Goal: Information Seeking & Learning: Learn about a topic

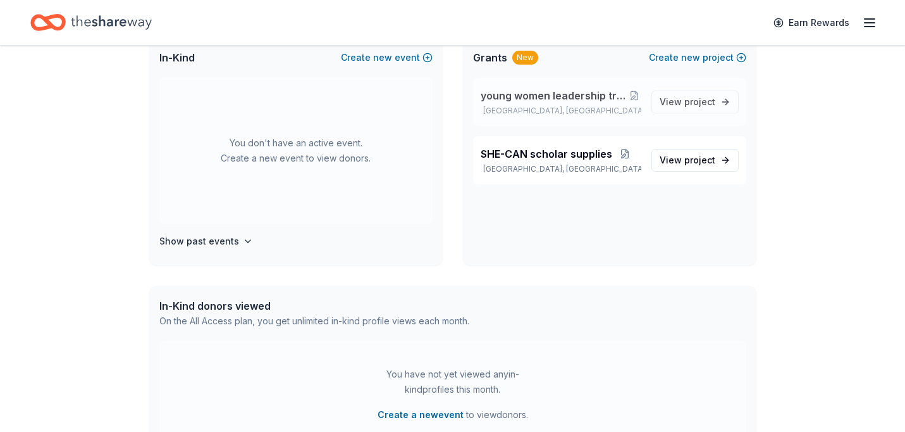
scroll to position [96, 0]
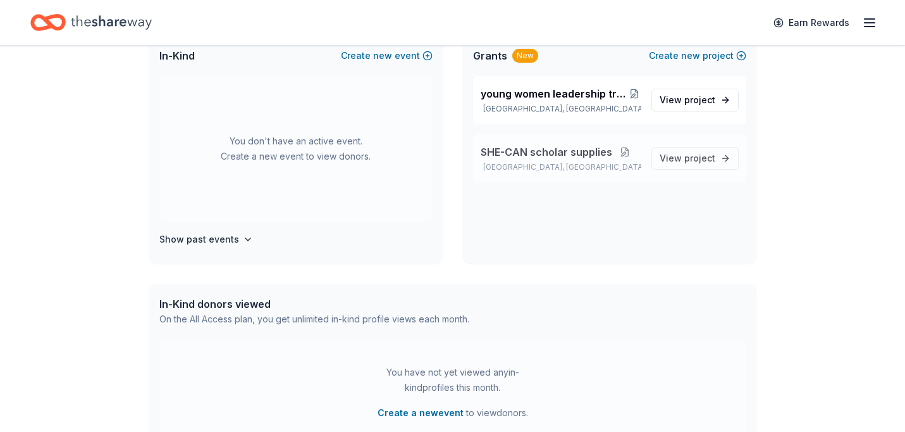
click at [626, 150] on button at bounding box center [624, 152] width 25 height 10
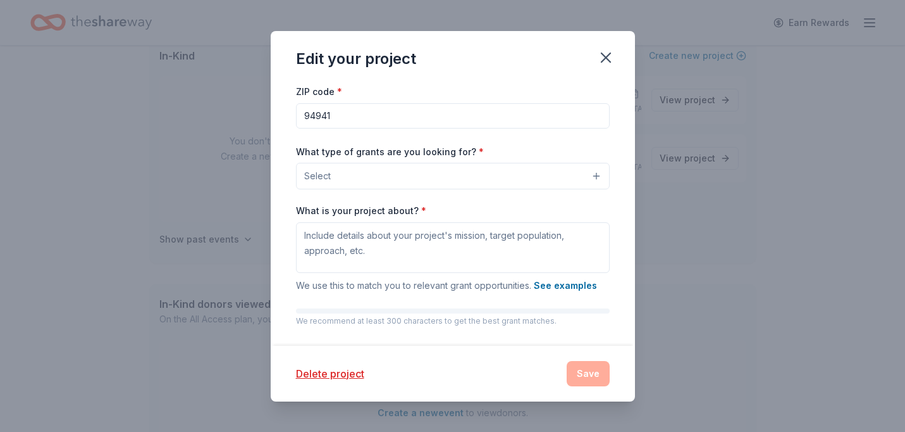
scroll to position [68, 0]
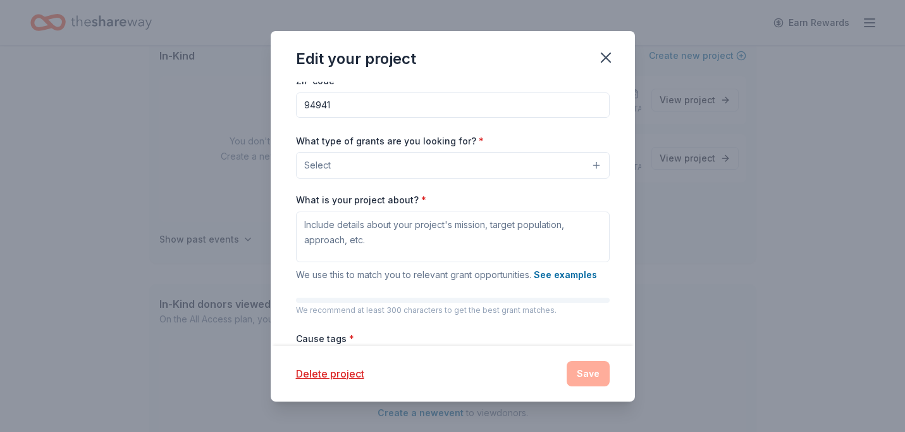
click at [480, 160] on button "Select" at bounding box center [453, 165] width 314 height 27
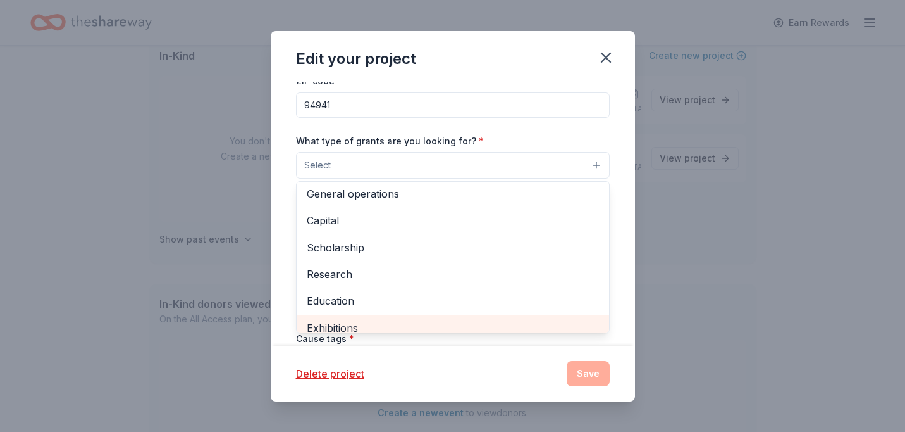
scroll to position [0, 0]
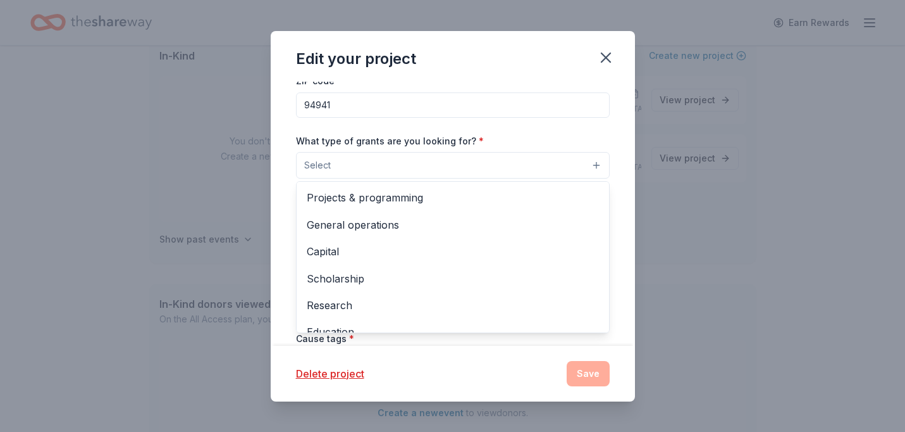
click at [619, 239] on div "Project name * SHE-CAN scholar supplies ZIP code * 94941 What type of grants ar…" at bounding box center [453, 214] width 364 height 264
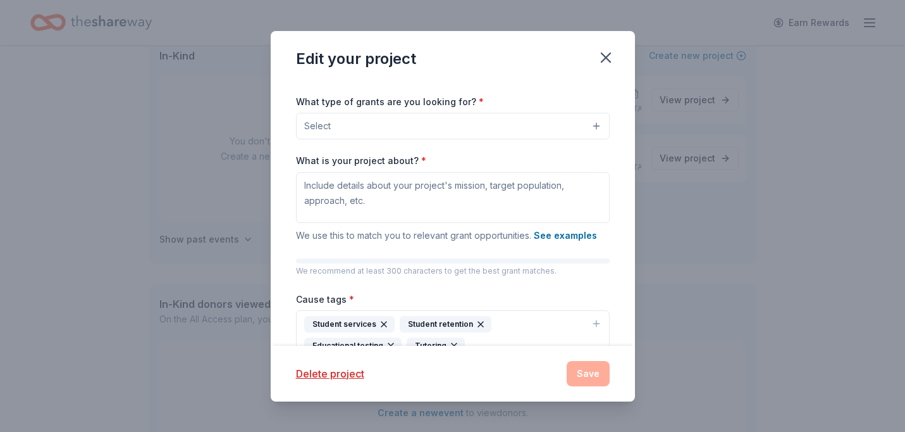
scroll to position [99, 0]
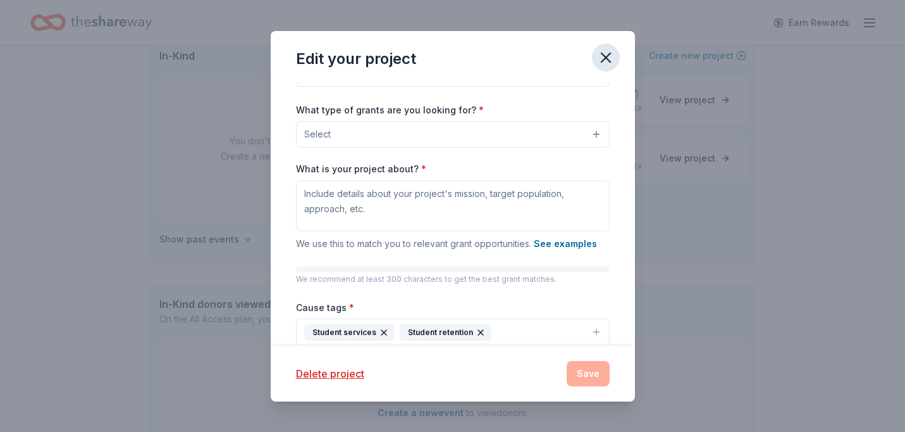
click at [604, 53] on icon "button" at bounding box center [606, 58] width 18 height 18
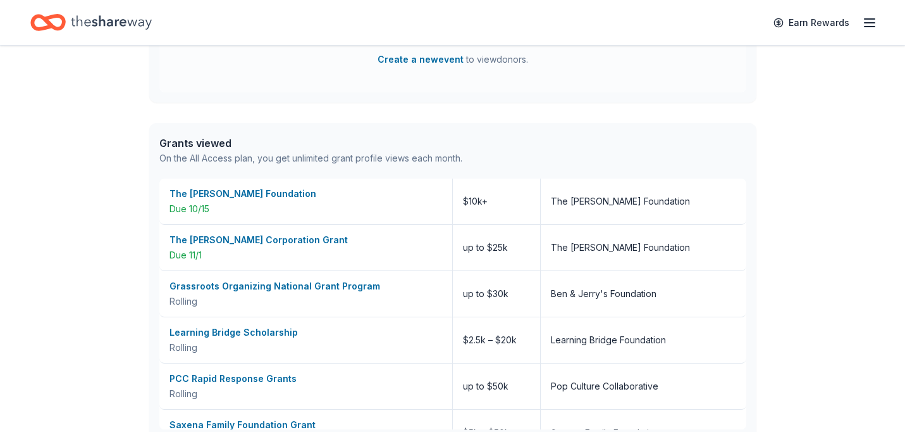
scroll to position [0, 0]
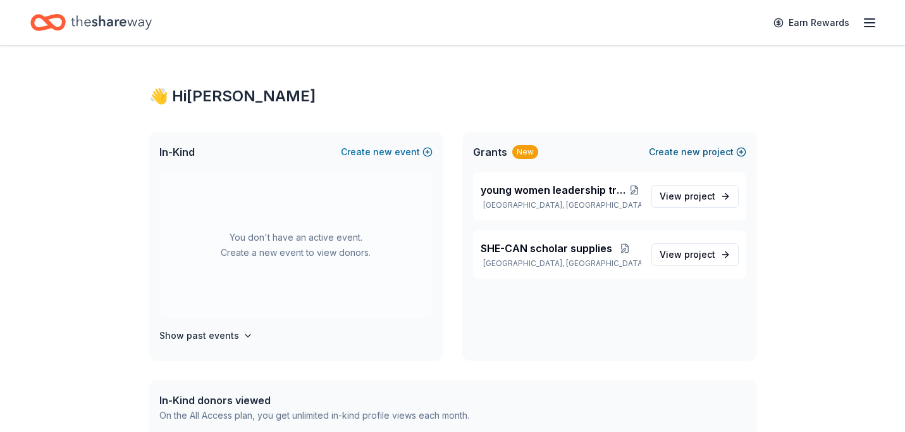
click at [688, 151] on span "new" at bounding box center [690, 151] width 19 height 15
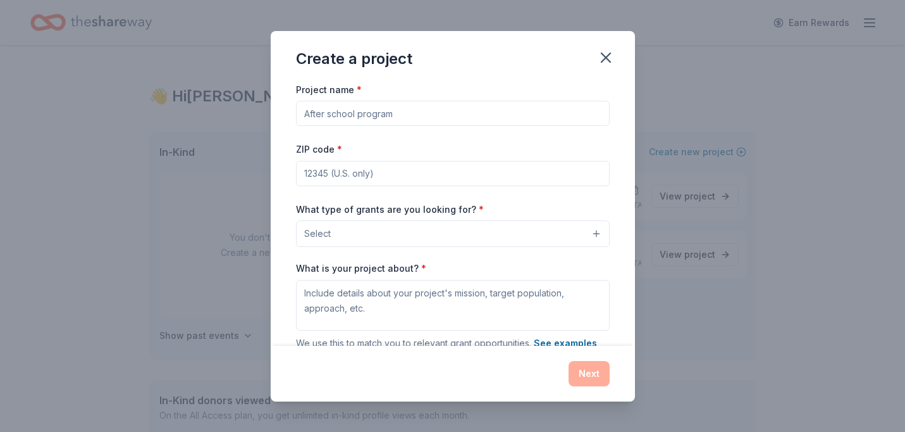
click at [516, 116] on input "Project name *" at bounding box center [453, 113] width 314 height 25
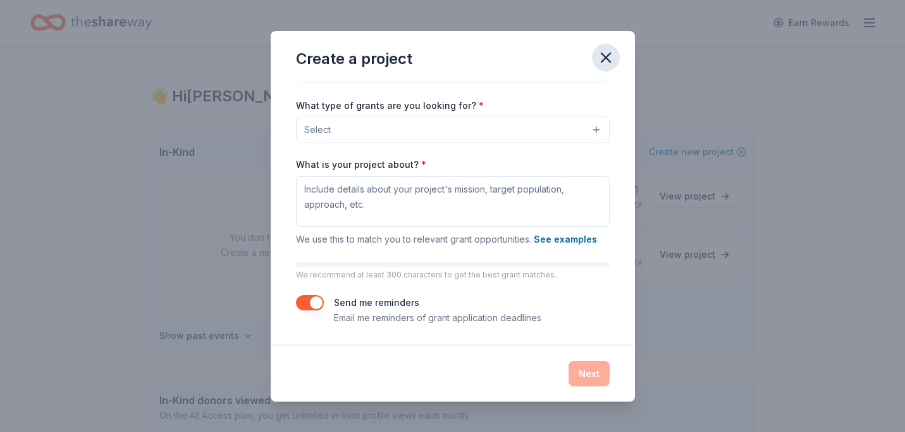
click at [611, 56] on icon "button" at bounding box center [606, 58] width 18 height 18
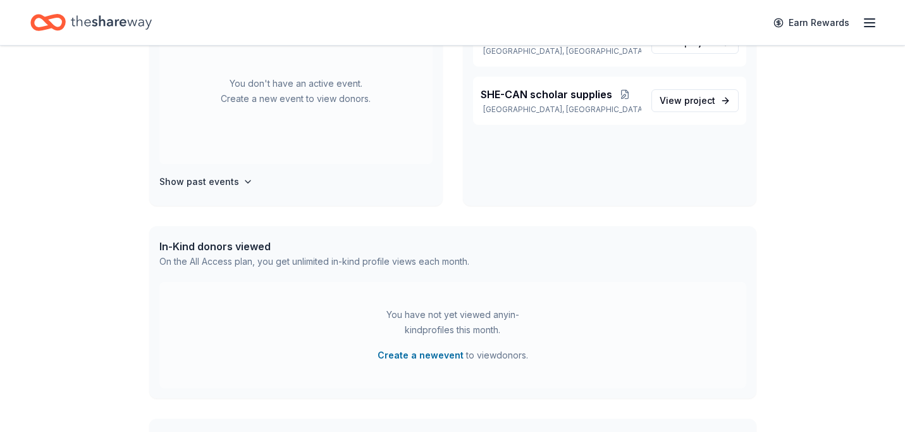
scroll to position [0, 0]
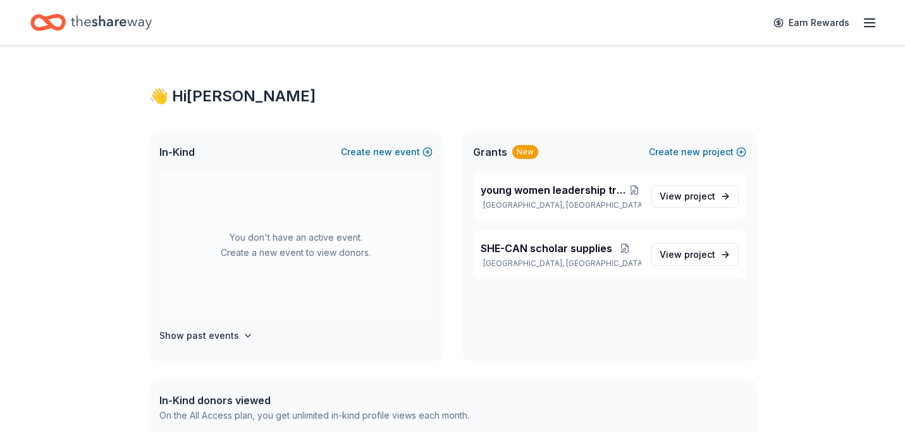
click at [121, 23] on icon "Home" at bounding box center [111, 22] width 81 height 26
click at [402, 147] on button "Create new event" at bounding box center [387, 151] width 92 height 15
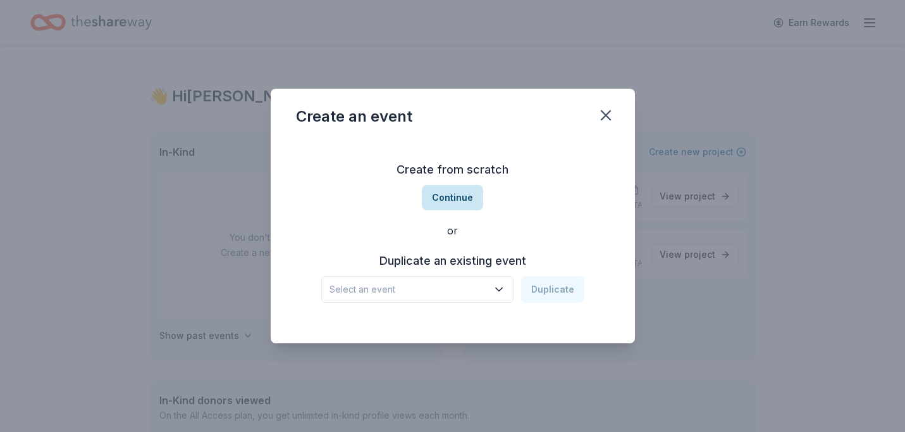
click at [468, 202] on button "Continue" at bounding box center [452, 197] width 61 height 25
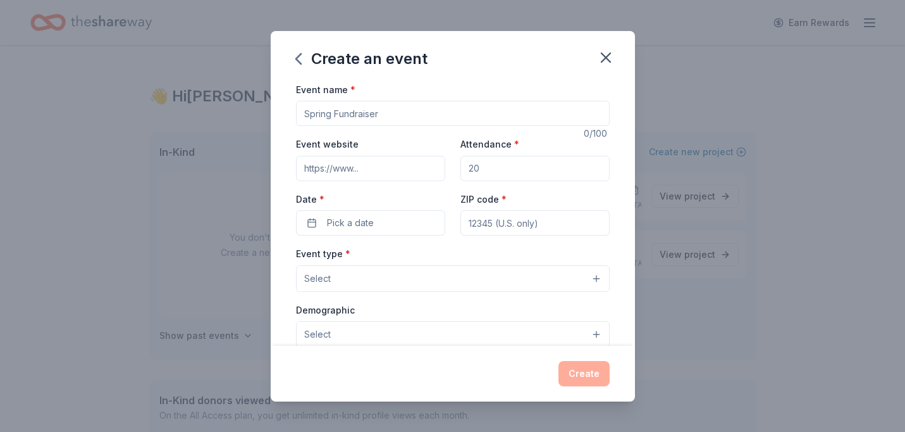
click at [442, 109] on input "Event name *" at bounding box center [453, 113] width 314 height 25
click at [604, 56] on icon "button" at bounding box center [606, 57] width 9 height 9
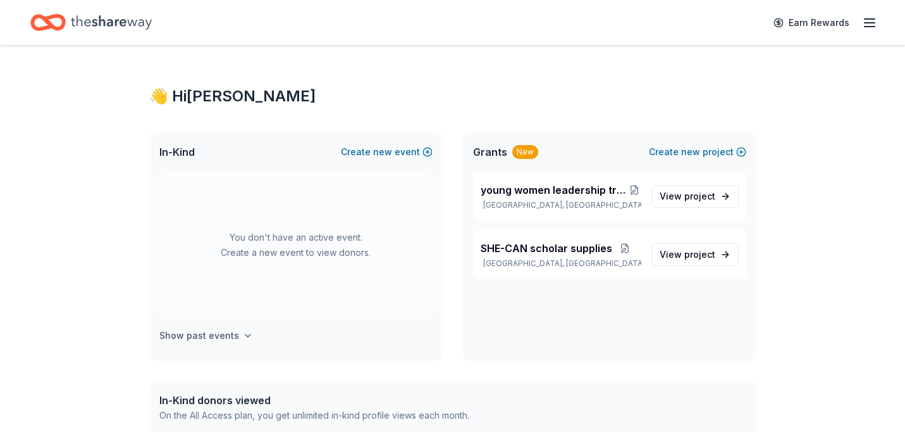
click at [231, 336] on h4 "Show past events" at bounding box center [199, 335] width 80 height 15
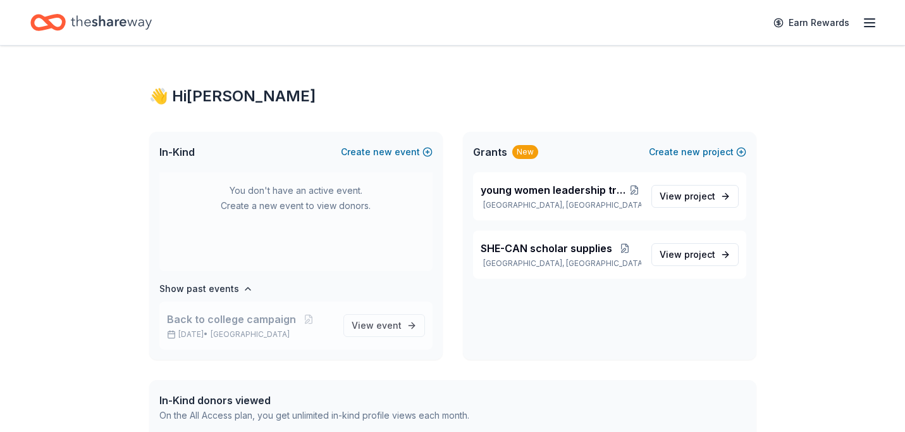
click at [282, 323] on span "Back to college campaign" at bounding box center [231, 318] width 129 height 15
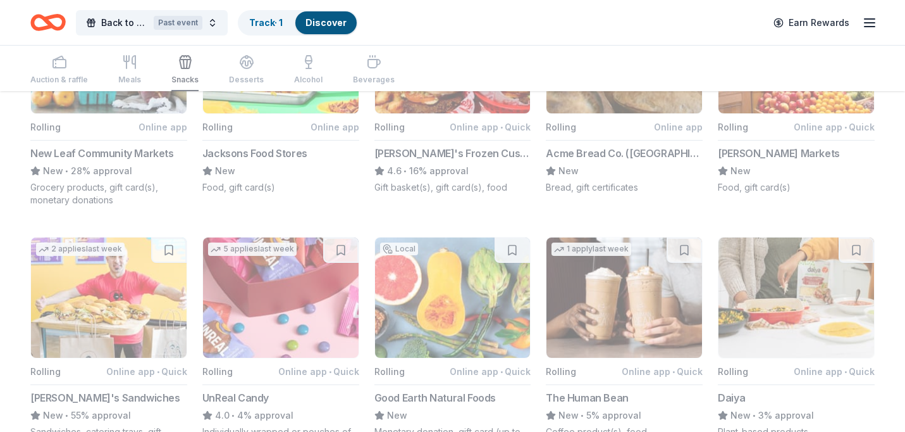
scroll to position [185, 0]
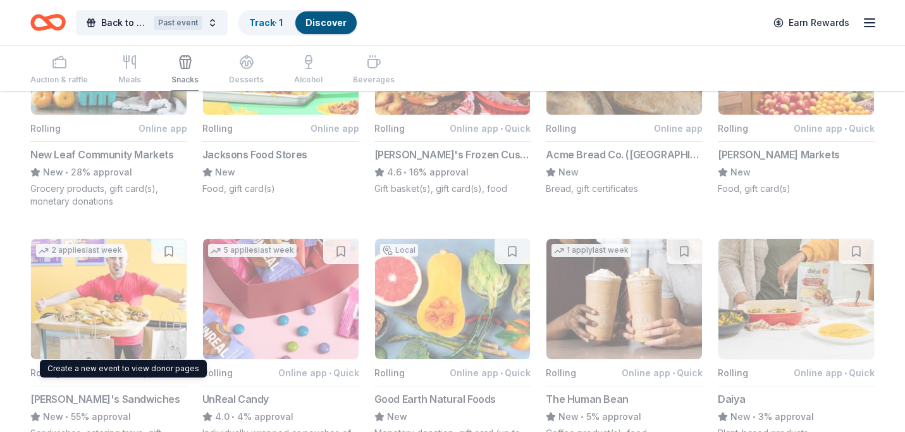
click at [115, 295] on button "2 applies last week Rolling Online app • Quick Ike's Sandwiches New • 55% appro…" at bounding box center [108, 345] width 157 height 214
click at [47, 370] on button "2 applies last week Rolling Online app • Quick Ike's Sandwiches New • 55% appro…" at bounding box center [108, 345] width 157 height 214
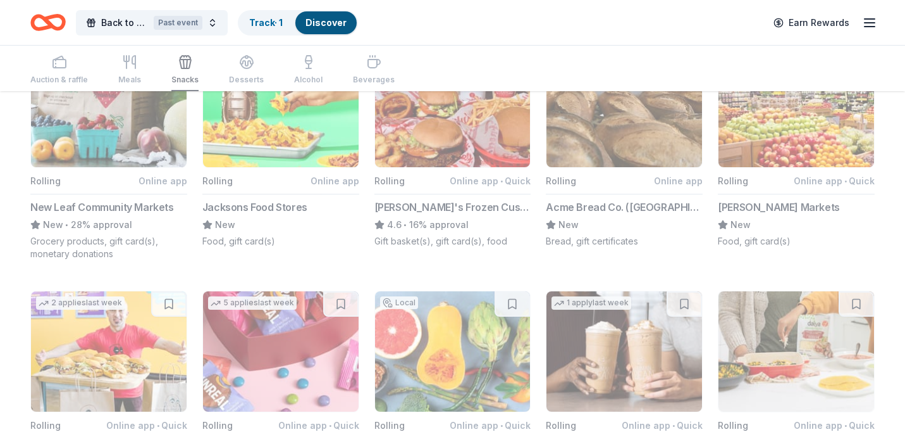
scroll to position [0, 0]
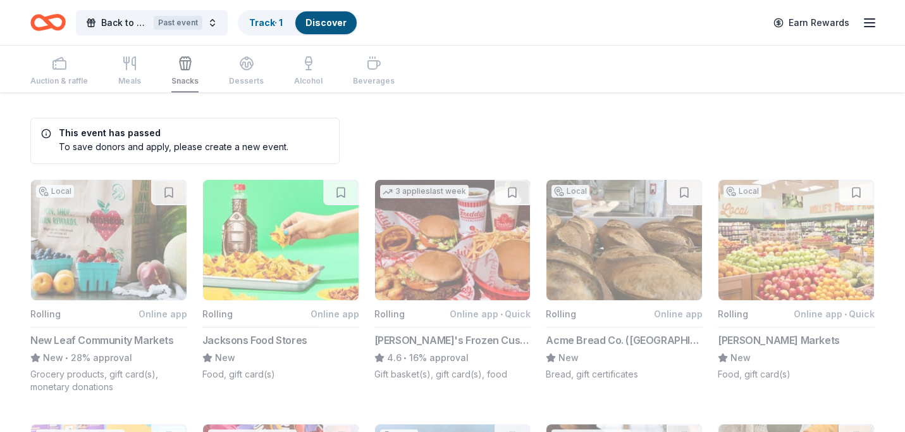
click at [54, 73] on div "Auction & raffle Meals Snacks Desserts Alcohol Beverages" at bounding box center [212, 72] width 364 height 42
click at [123, 76] on div "Auction & raffle Meals Snacks Desserts Alcohol Beverages" at bounding box center [212, 72] width 364 height 42
click at [184, 24] on div "Past event" at bounding box center [178, 23] width 49 height 14
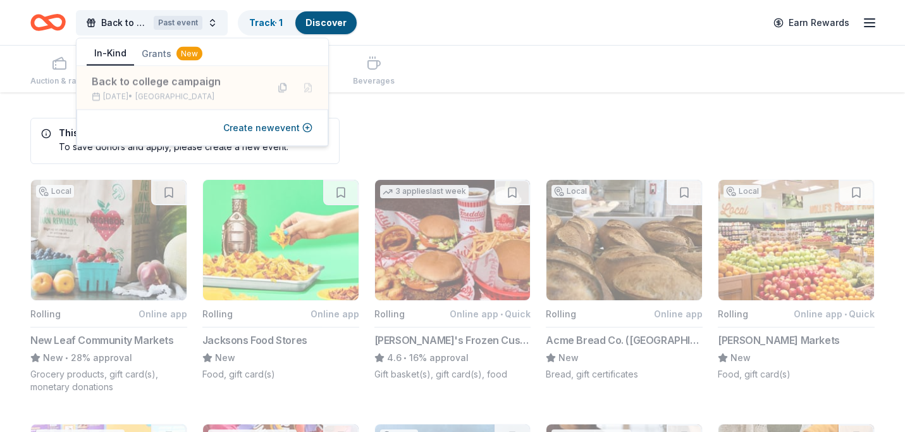
click at [534, 73] on div "Auction & raffle Meals Snacks Desserts Alcohol Beverages" at bounding box center [452, 69] width 845 height 47
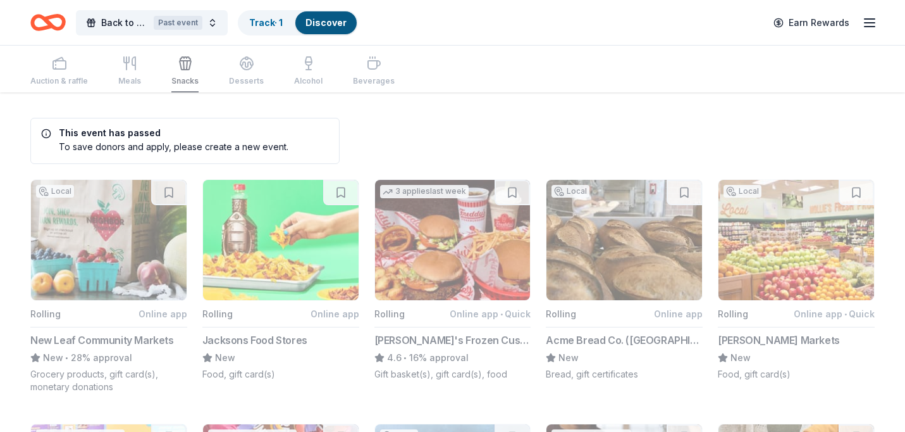
click at [875, 23] on icon "button" at bounding box center [869, 22] width 15 height 15
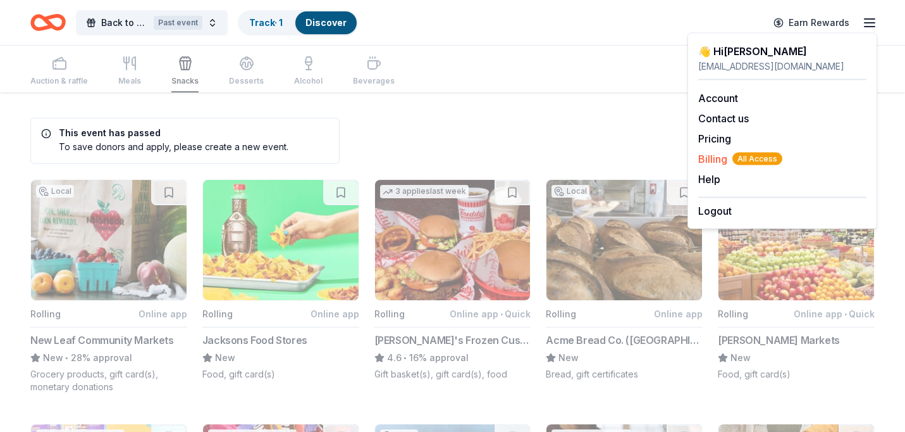
click at [711, 163] on span "Billing All Access" at bounding box center [741, 158] width 84 height 15
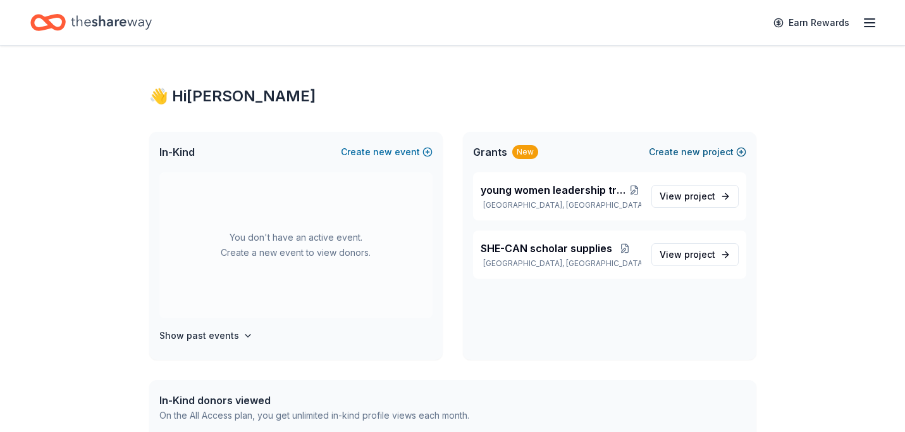
click at [705, 158] on button "Create new project" at bounding box center [697, 151] width 97 height 15
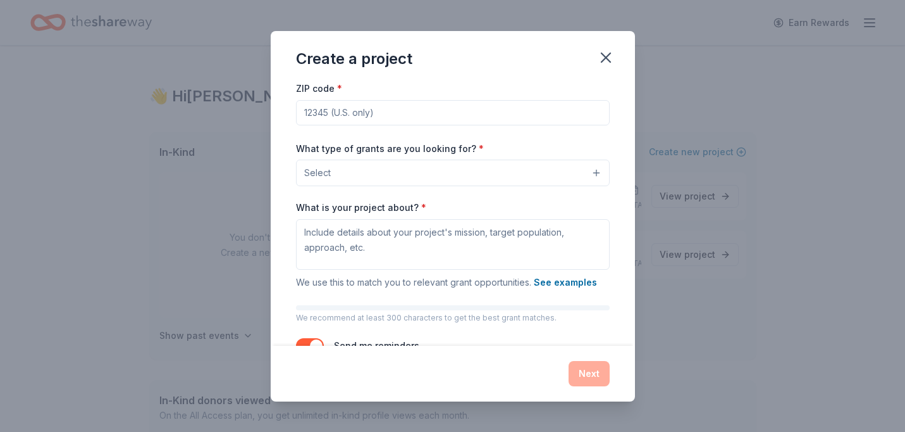
scroll to position [104, 0]
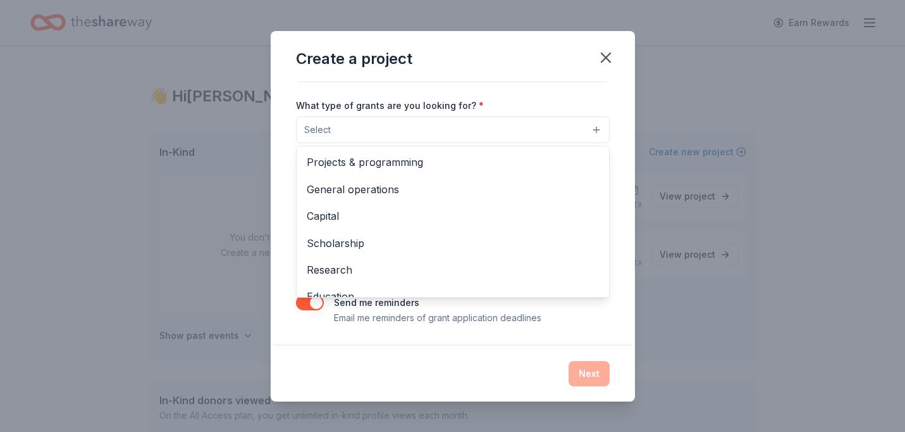
click at [539, 139] on button "Select" at bounding box center [453, 129] width 314 height 27
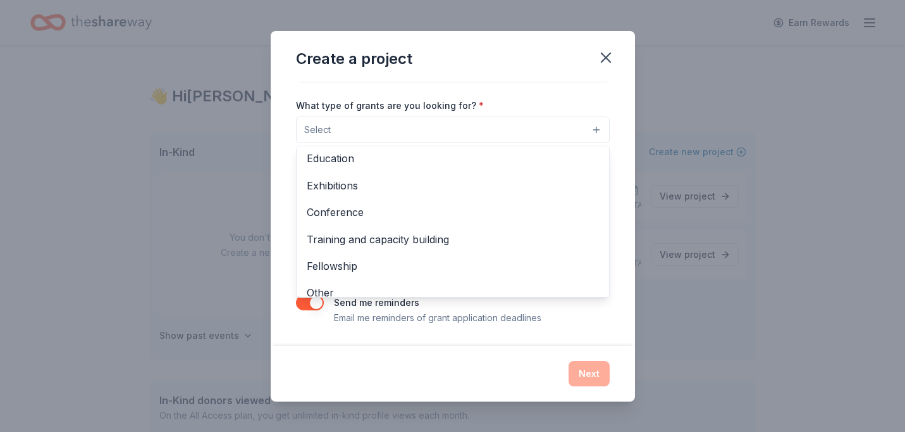
scroll to position [149, 0]
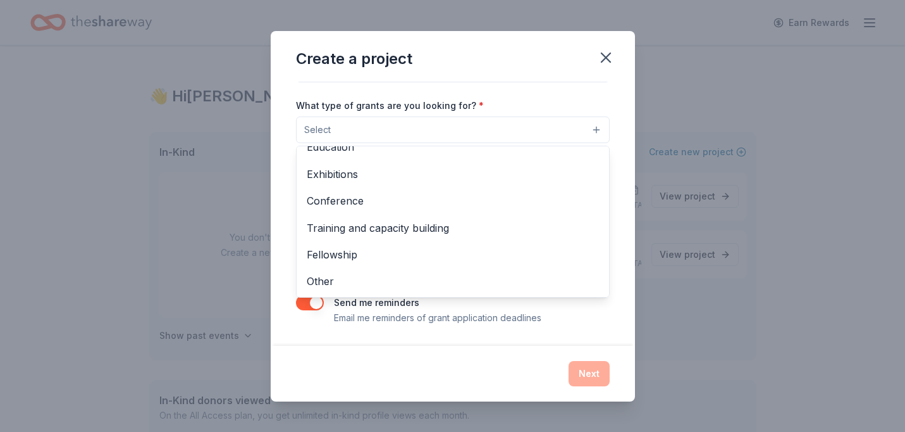
click at [606, 57] on div "Create a project Project name * ZIP code * What type of grants are you looking …" at bounding box center [453, 216] width 364 height 370
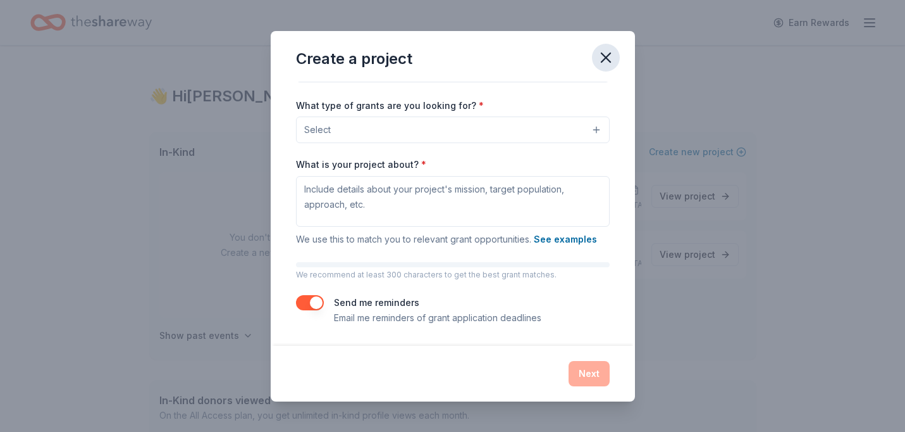
click at [605, 58] on icon "button" at bounding box center [606, 58] width 18 height 18
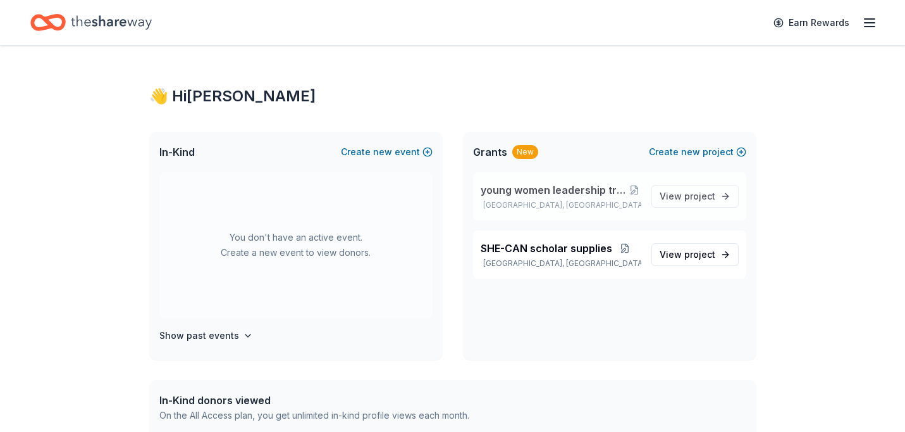
click at [587, 197] on span "young women leadership training and education support" at bounding box center [554, 189] width 147 height 15
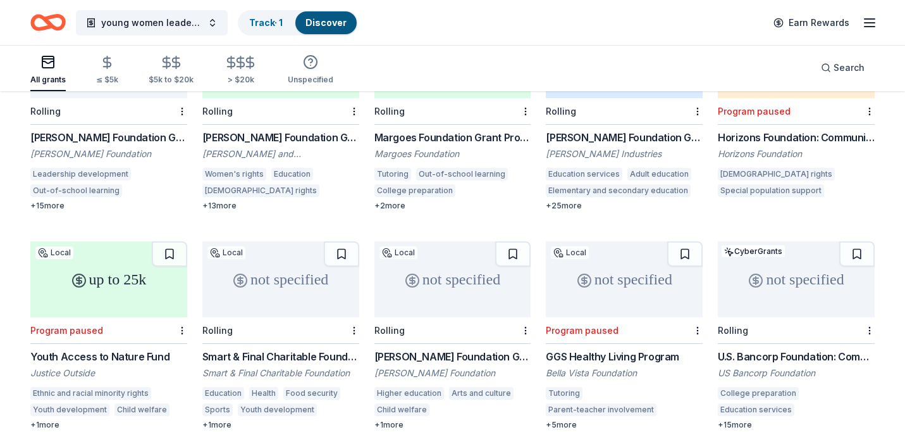
scroll to position [289, 0]
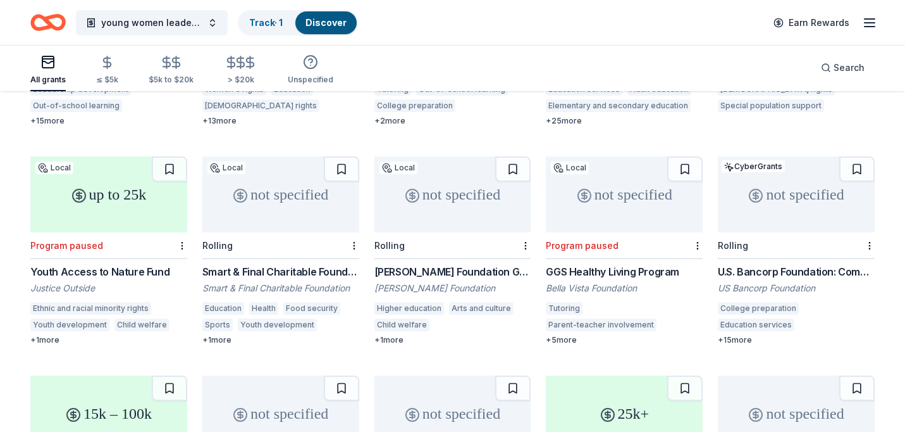
click at [311, 195] on div "not specified" at bounding box center [280, 194] width 157 height 76
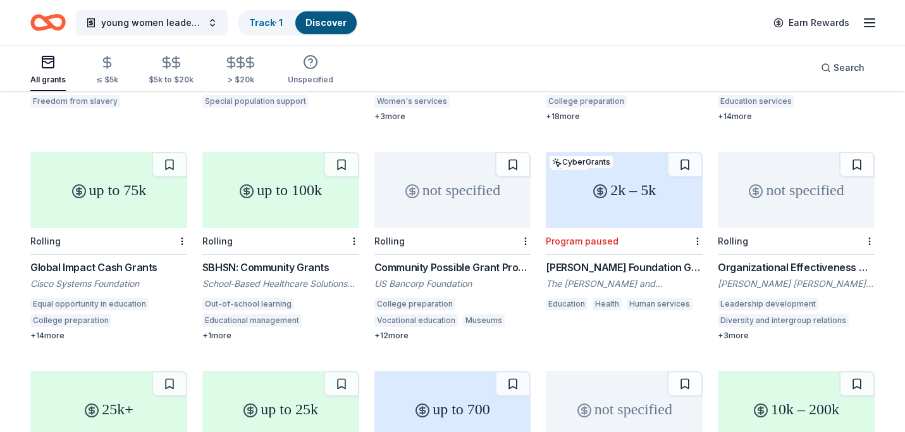
scroll to position [2046, 0]
click at [128, 259] on div "Global Impact Cash Grants" at bounding box center [108, 266] width 157 height 15
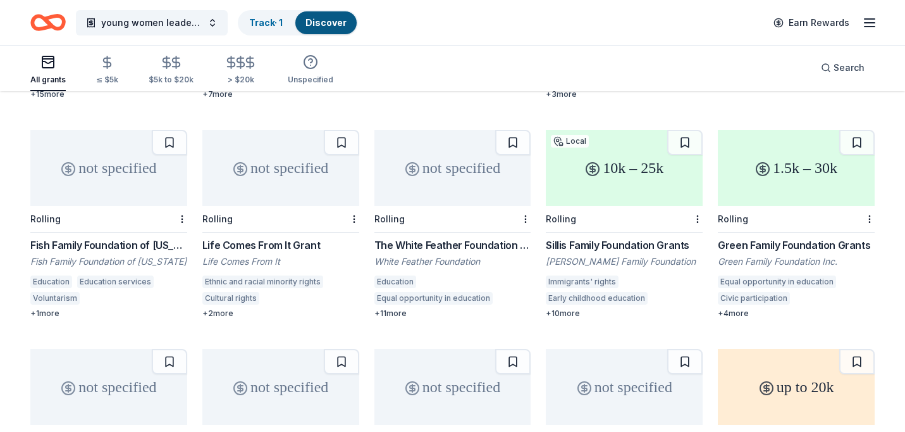
scroll to position [2725, 0]
click at [443, 236] on div "The White Feather Foundation Grant" at bounding box center [453, 243] width 157 height 15
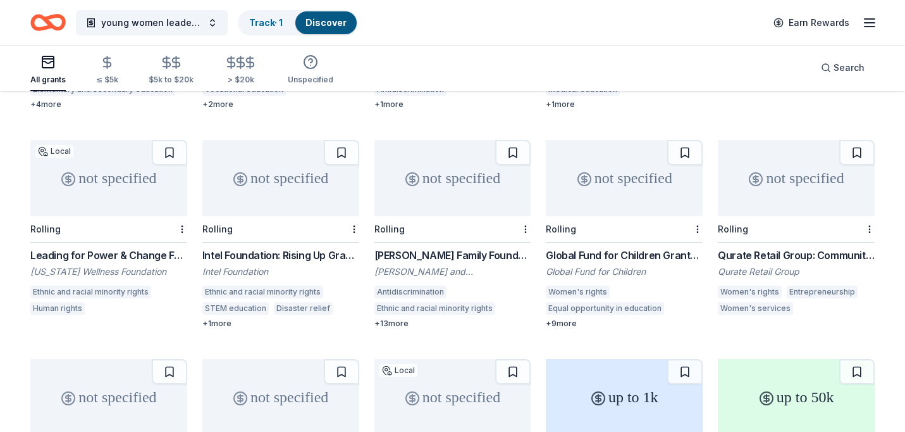
scroll to position [5562, 0]
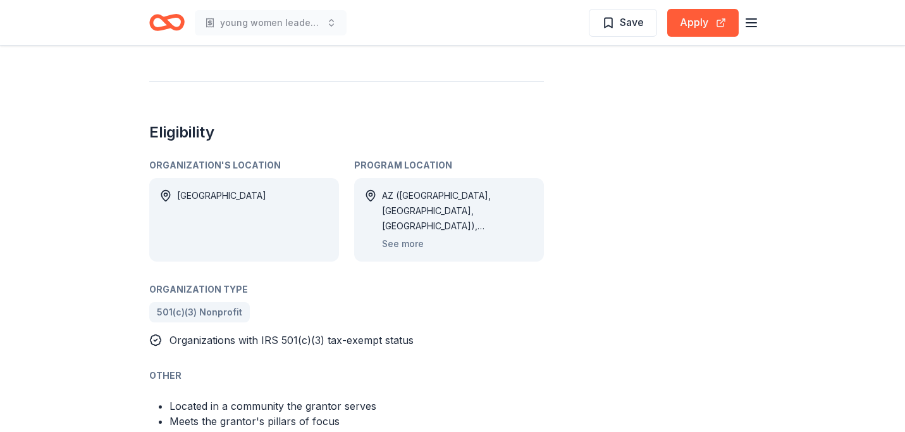
scroll to position [649, 0]
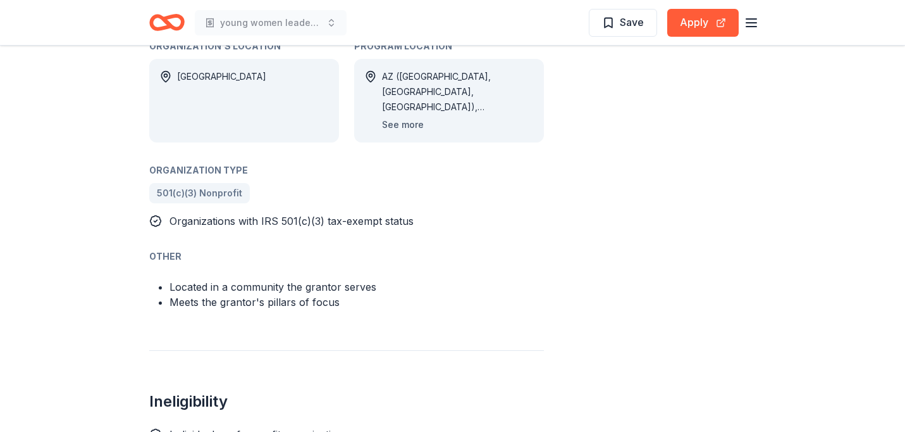
click at [396, 126] on button "See more" at bounding box center [403, 124] width 42 height 15
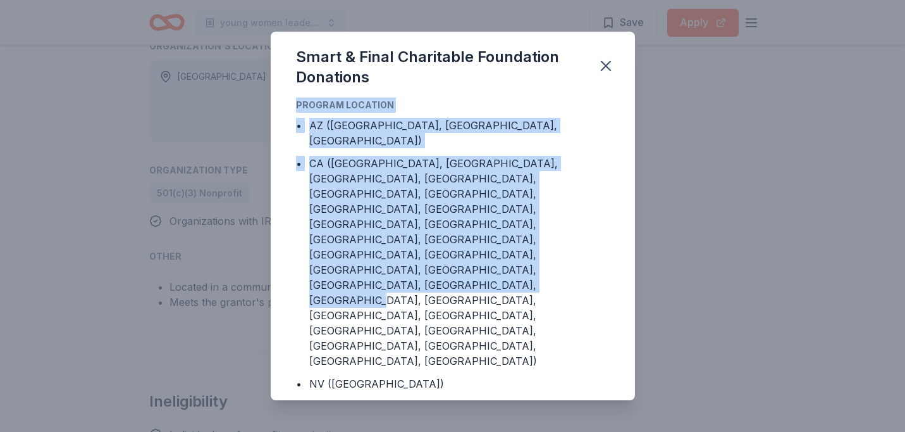
drag, startPoint x: 617, startPoint y: 89, endPoint x: 471, endPoint y: 272, distance: 234.2
click at [471, 272] on div "Smart & Final Charitable Foundation Donations Program Location • AZ (Maricopa C…" at bounding box center [453, 216] width 364 height 368
click at [483, 170] on div "• AZ (Maricopa County, Mohave County, Yuma County) • CA (El Dorado County, Fres…" at bounding box center [453, 254] width 314 height 273
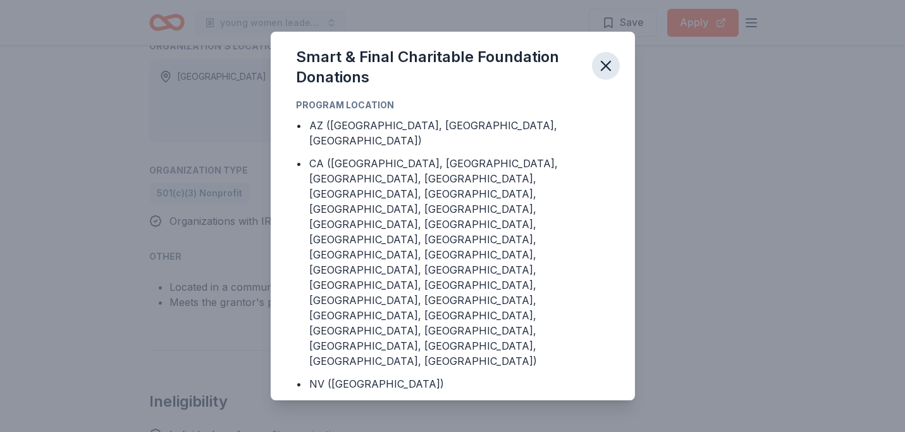
click at [600, 80] on button "button" at bounding box center [606, 66] width 28 height 28
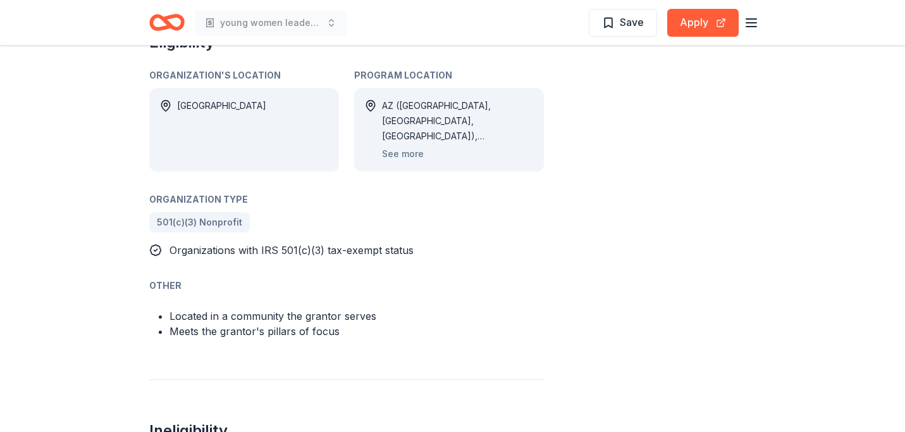
scroll to position [619, 0]
click at [459, 144] on div "AZ (Maricopa County, Mohave County, Yuma County), CA (El Dorado County, Fresno …" at bounding box center [458, 130] width 152 height 63
click at [396, 151] on button "See more" at bounding box center [403, 154] width 42 height 15
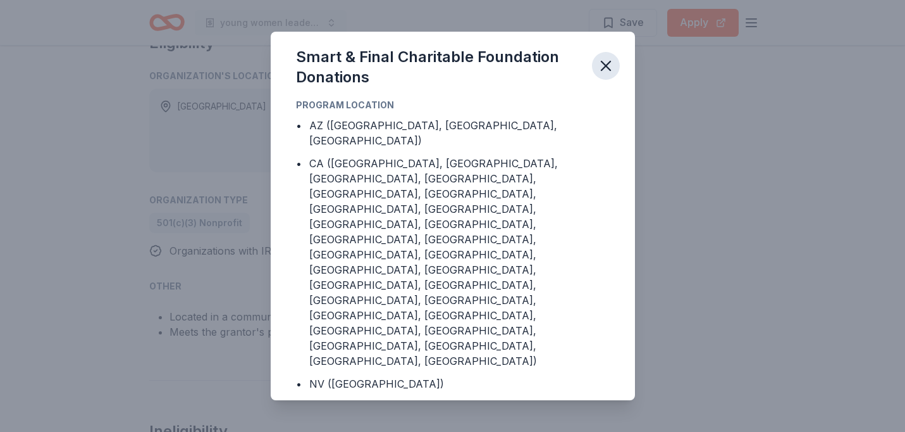
click at [600, 75] on icon "button" at bounding box center [606, 66] width 18 height 18
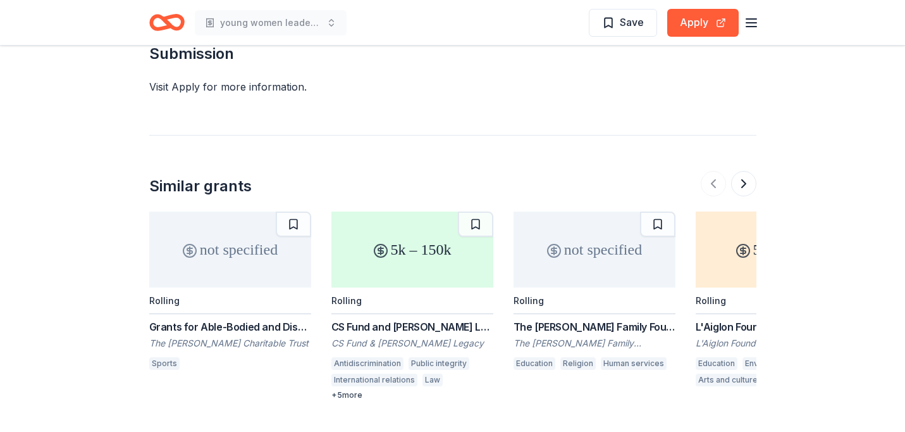
scroll to position [1310, 0]
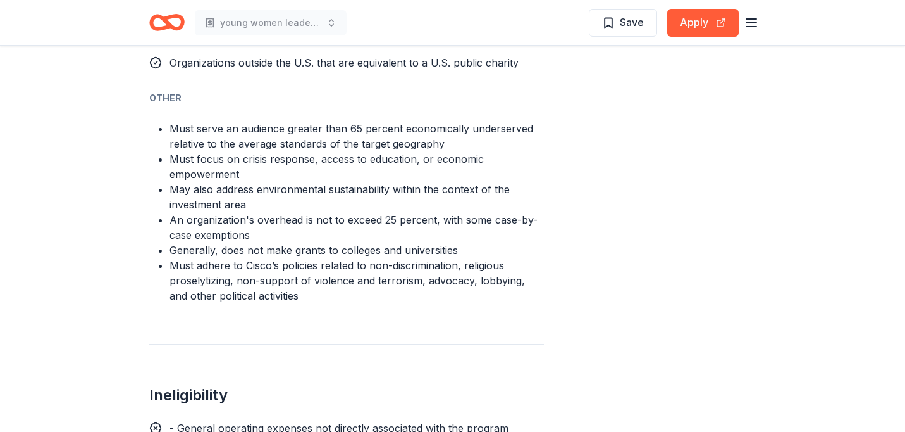
scroll to position [1049, 0]
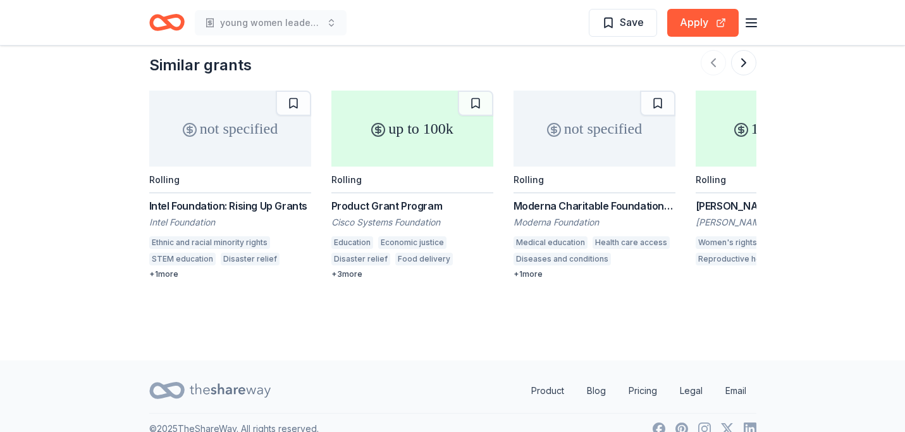
scroll to position [1048, 0]
